Goal: Information Seeking & Learning: Learn about a topic

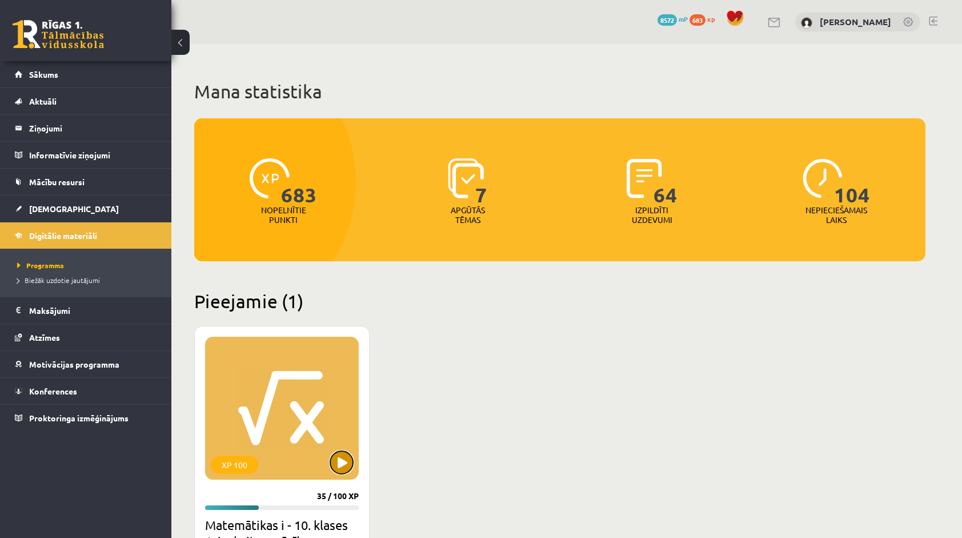
click at [345, 464] on button at bounding box center [341, 462] width 23 height 23
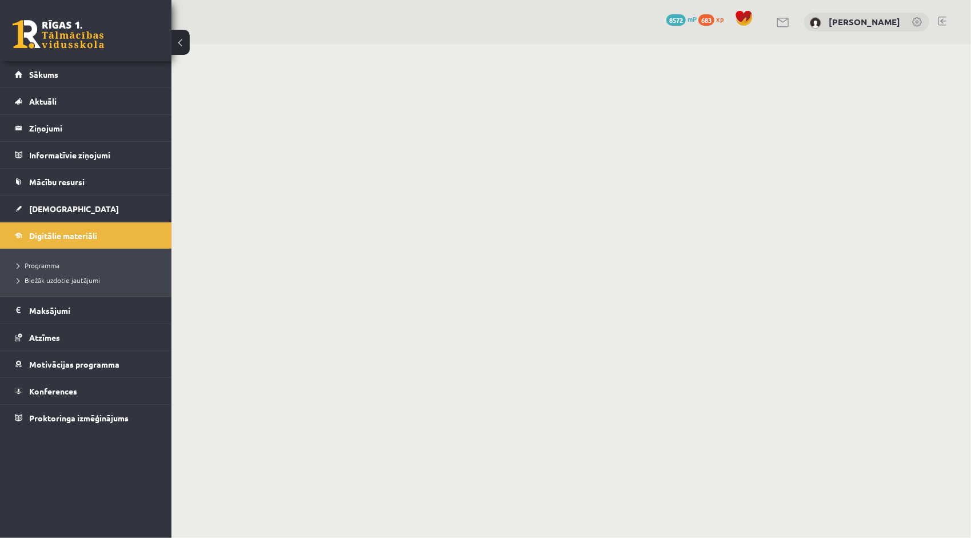
drag, startPoint x: 0, startPoint y: 0, endPoint x: 601, endPoint y: 407, distance: 725.5
click at [601, 407] on body "0 Dāvanas 8572 mP 683 xp [PERSON_NAME] Sākums Aktuāli Kā mācīties eSKOLĀ Kontak…" at bounding box center [485, 269] width 971 height 538
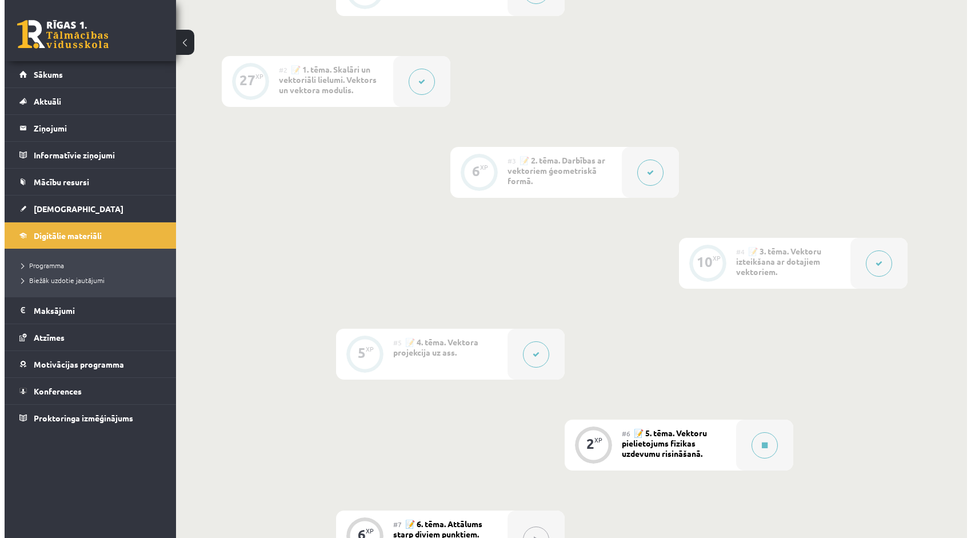
scroll to position [457, 0]
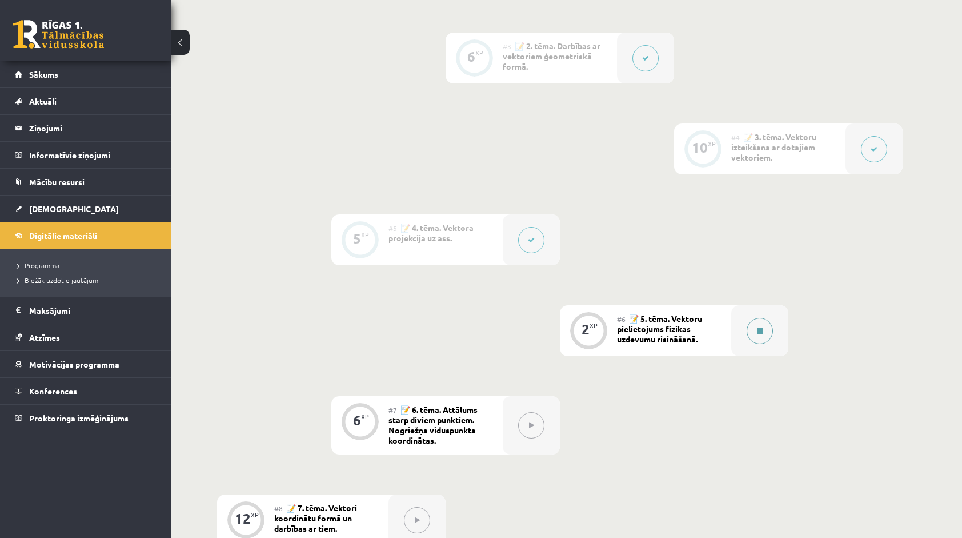
click at [759, 339] on button at bounding box center [760, 331] width 26 height 26
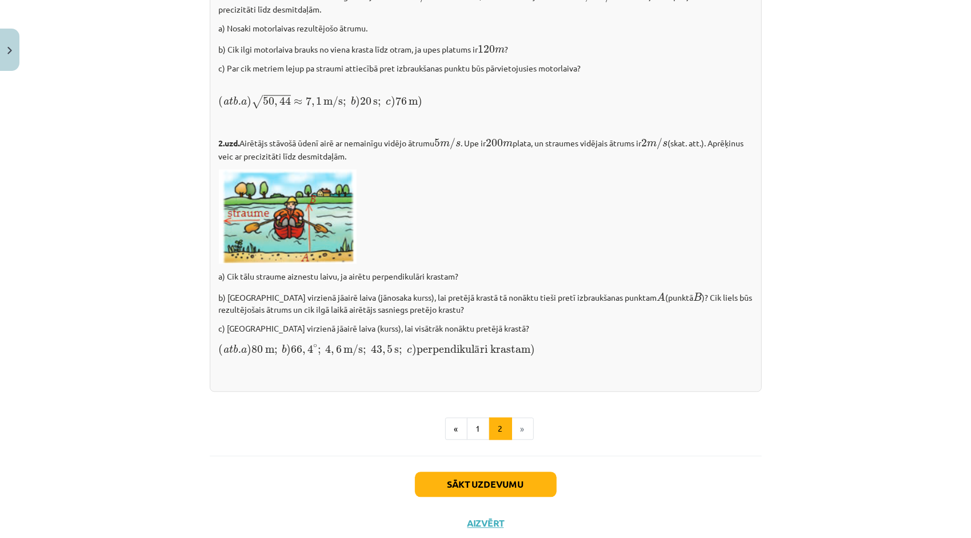
scroll to position [1521, 0]
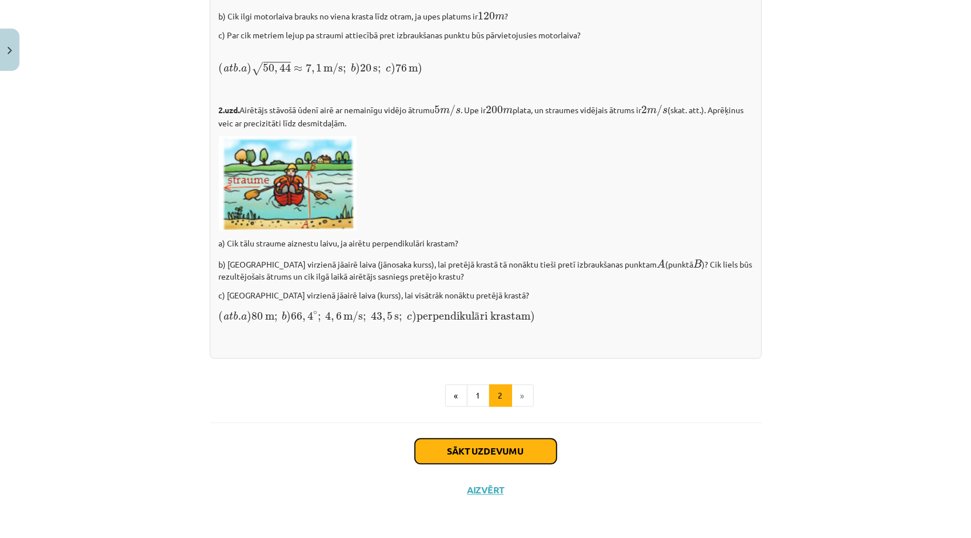
click at [533, 441] on button "Sākt uzdevumu" at bounding box center [486, 450] width 142 height 25
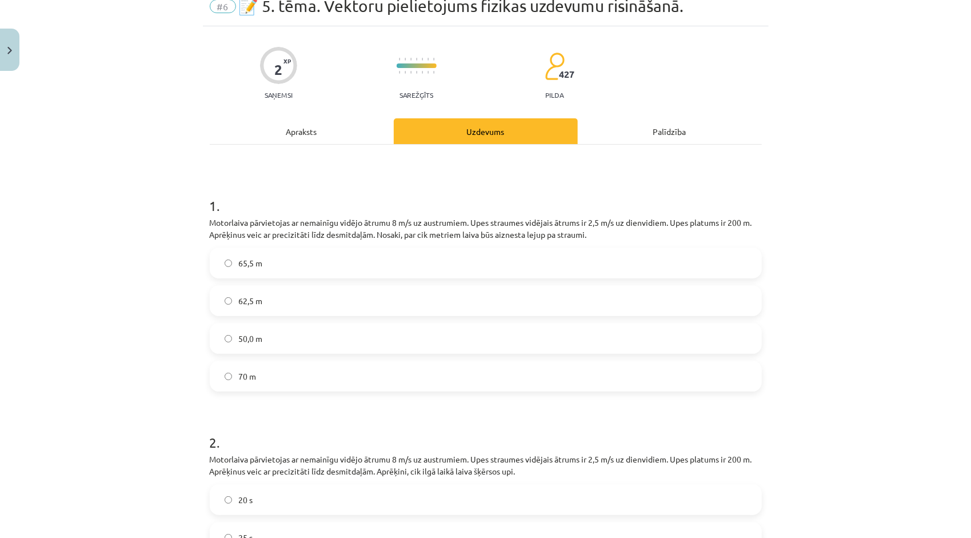
scroll to position [29, 0]
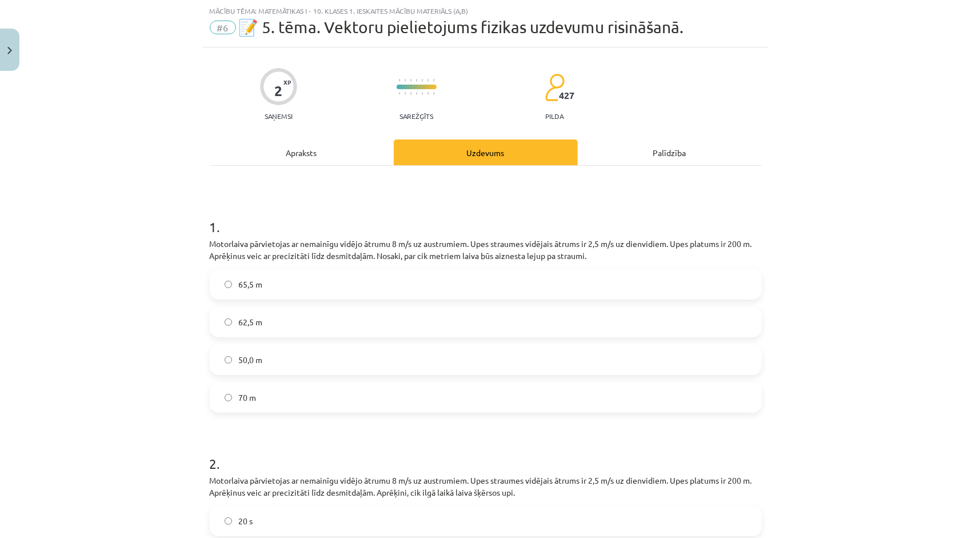
click at [325, 322] on label "62,5 m" at bounding box center [486, 321] width 550 height 29
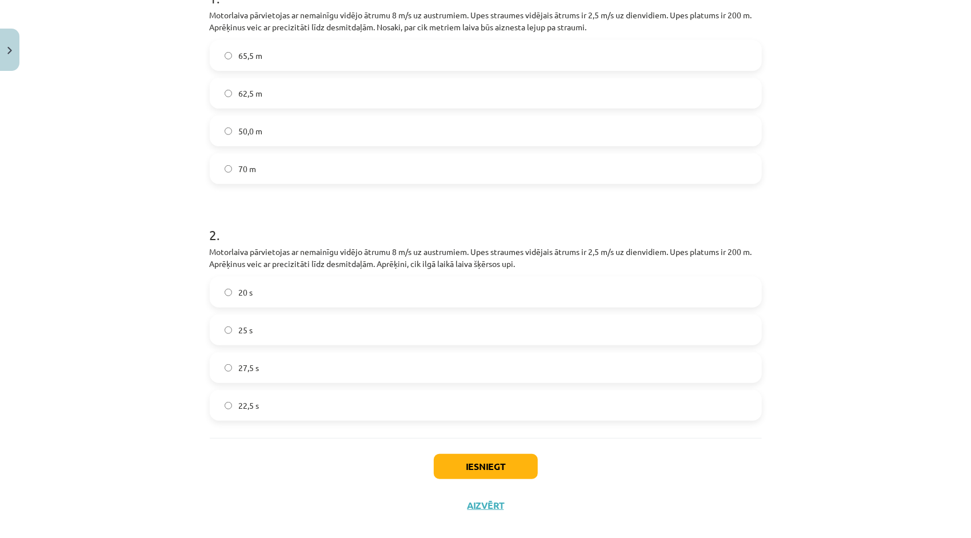
scroll to position [200, 0]
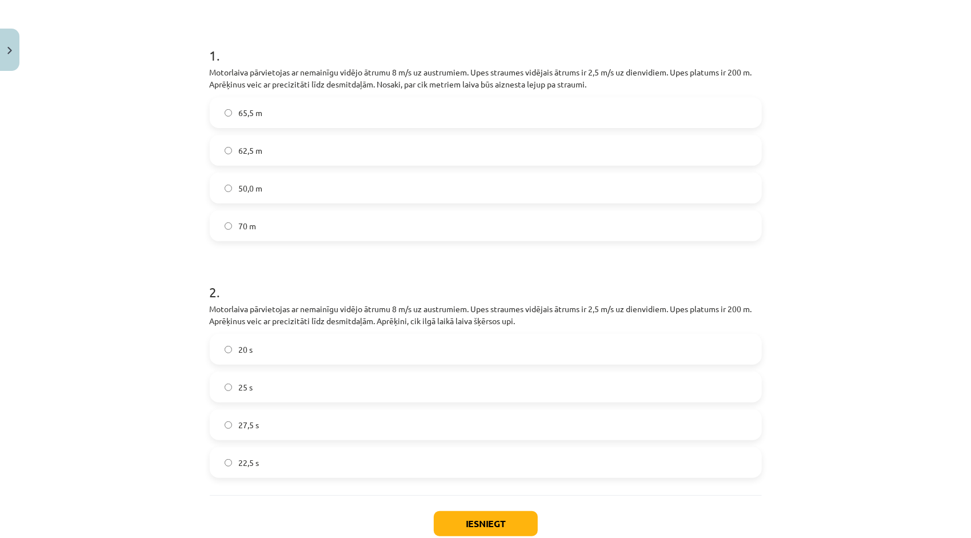
click at [299, 389] on label "25 s" at bounding box center [486, 387] width 550 height 29
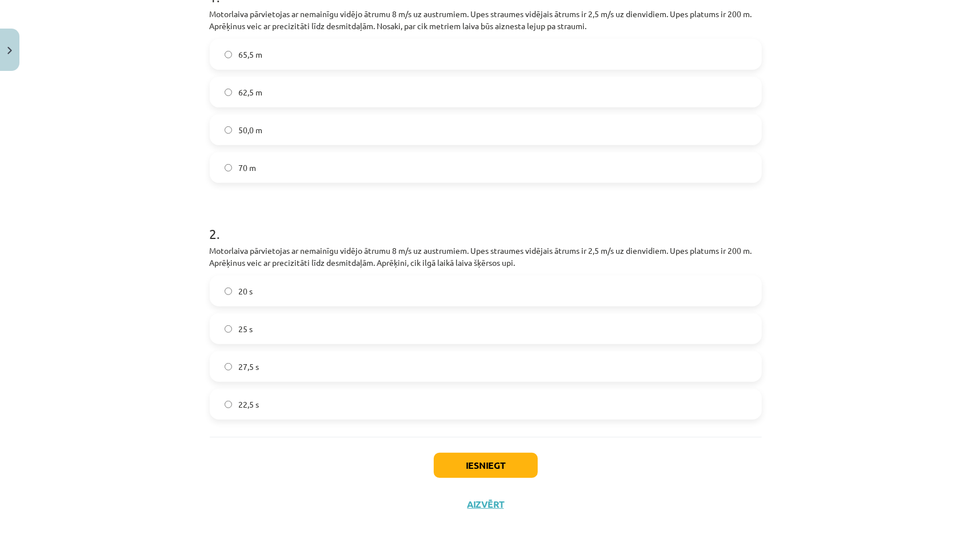
scroll to position [272, 0]
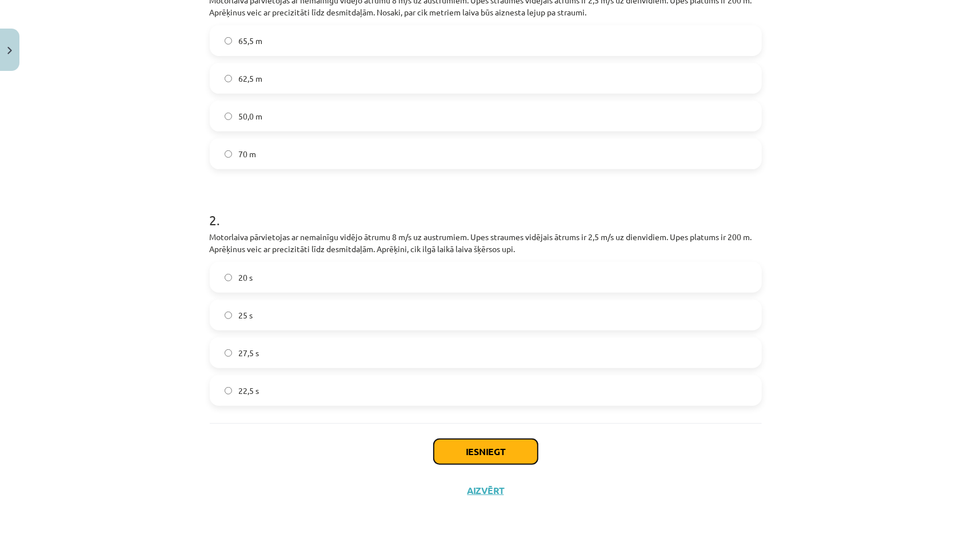
click at [458, 447] on button "Iesniegt" at bounding box center [486, 451] width 104 height 25
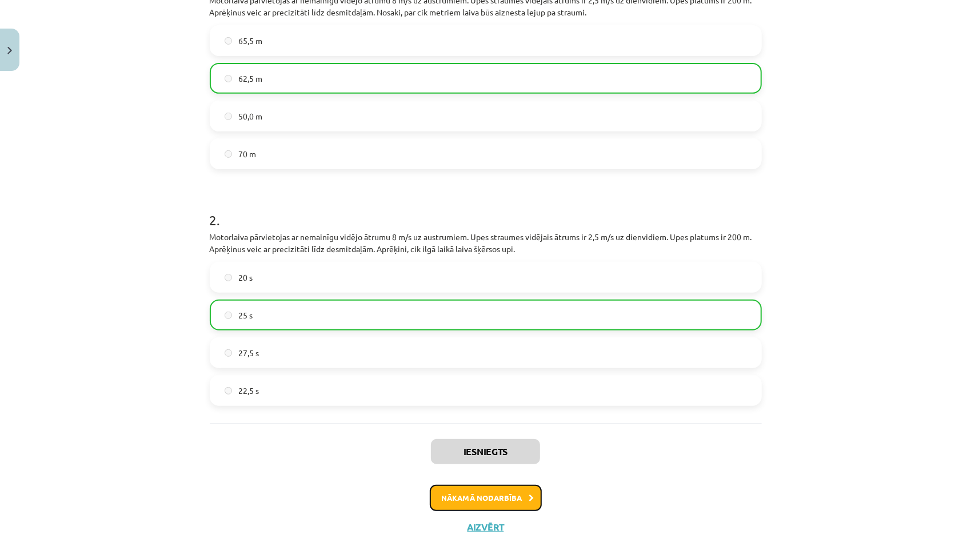
click at [494, 495] on button "Nākamā nodarbība" at bounding box center [486, 498] width 112 height 26
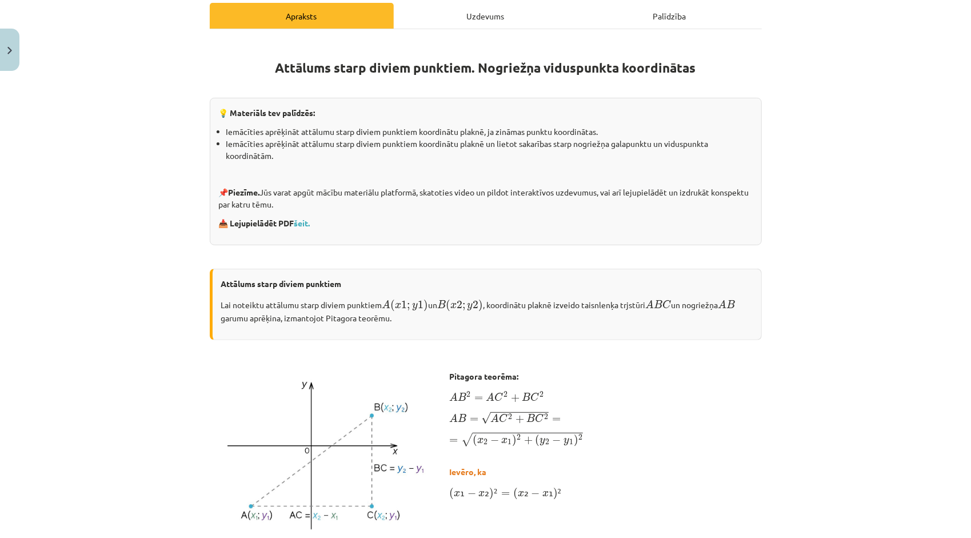
scroll to position [179, 0]
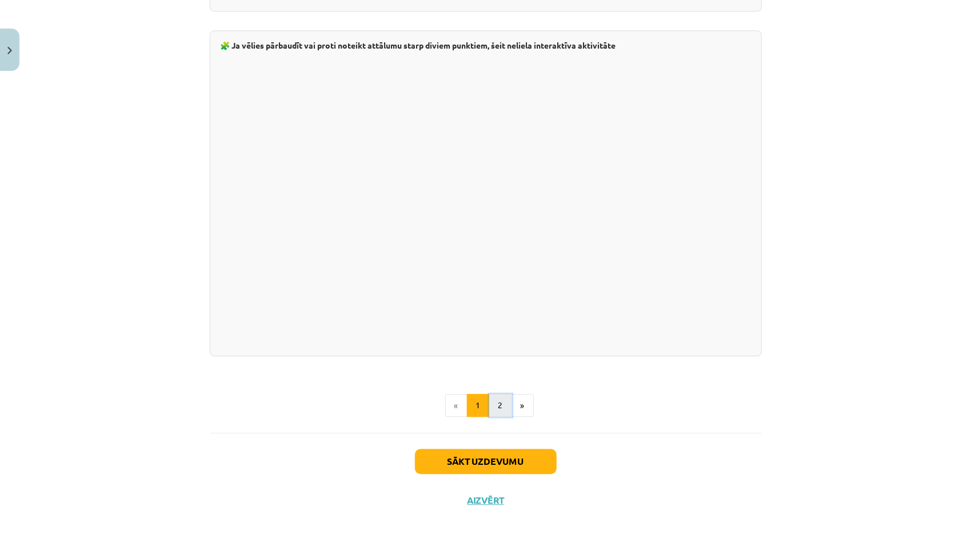
click at [498, 395] on button "2" at bounding box center [500, 405] width 23 height 23
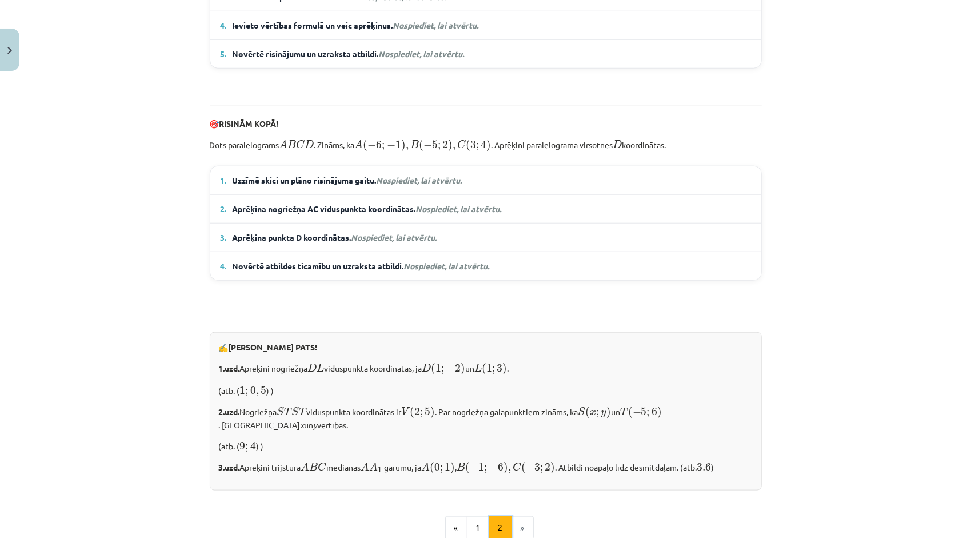
scroll to position [828, 0]
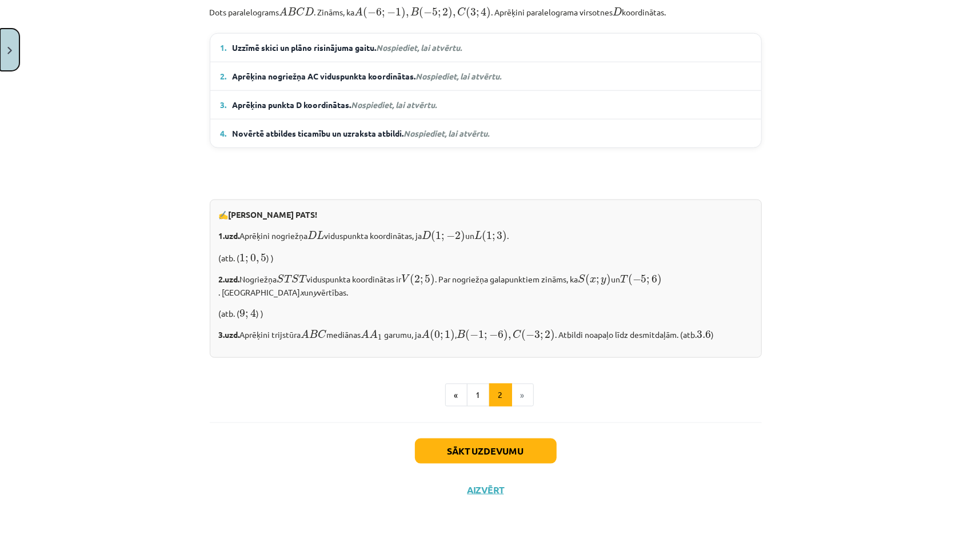
click at [6, 43] on button "Close" at bounding box center [9, 50] width 19 height 42
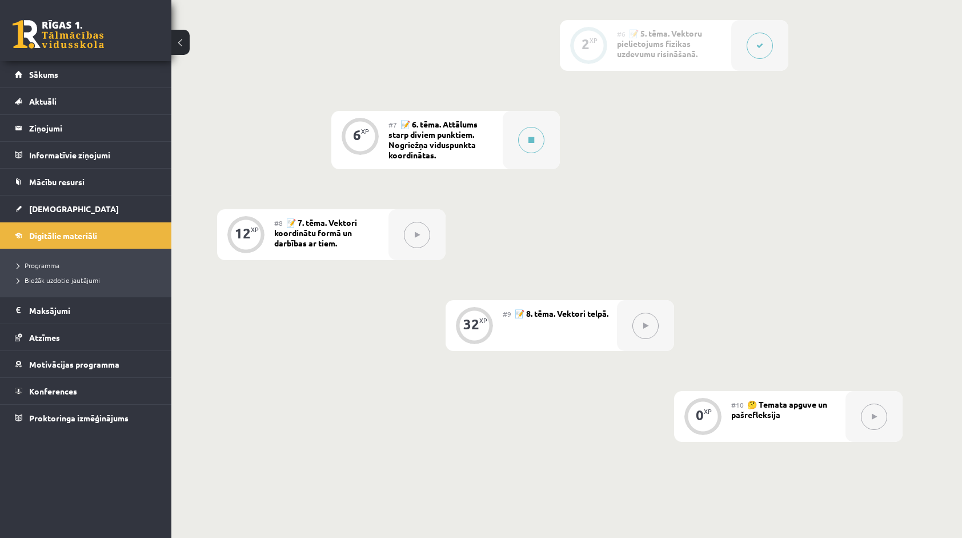
scroll to position [743, 0]
